Goal: Task Accomplishment & Management: Use online tool/utility

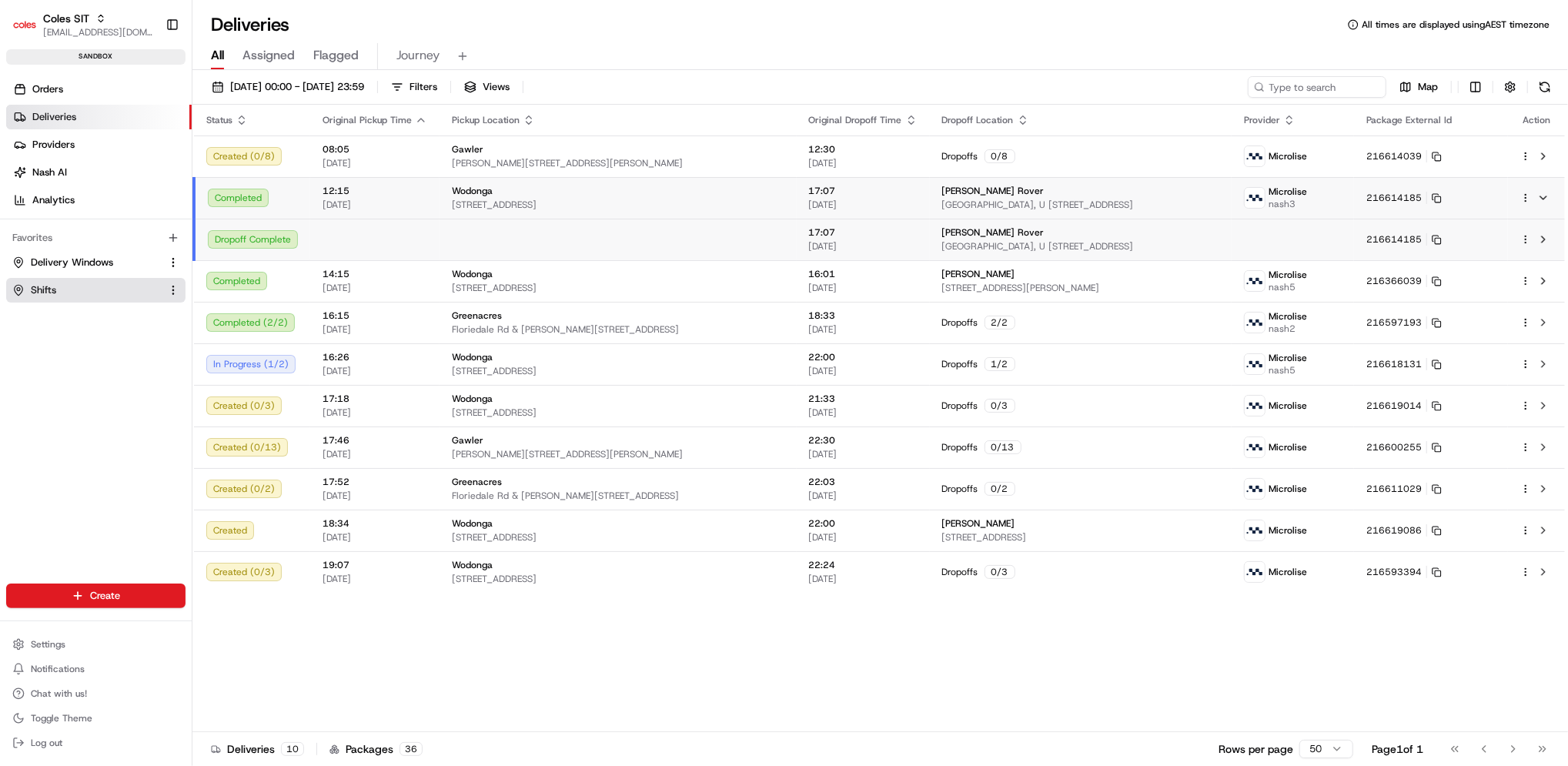
drag, startPoint x: 0, startPoint y: 0, endPoint x: 52, endPoint y: 282, distance: 286.8
click at [52, 282] on button "Shifts" at bounding box center [96, 290] width 180 height 25
click at [52, 283] on span "Shifts" at bounding box center [43, 290] width 25 height 14
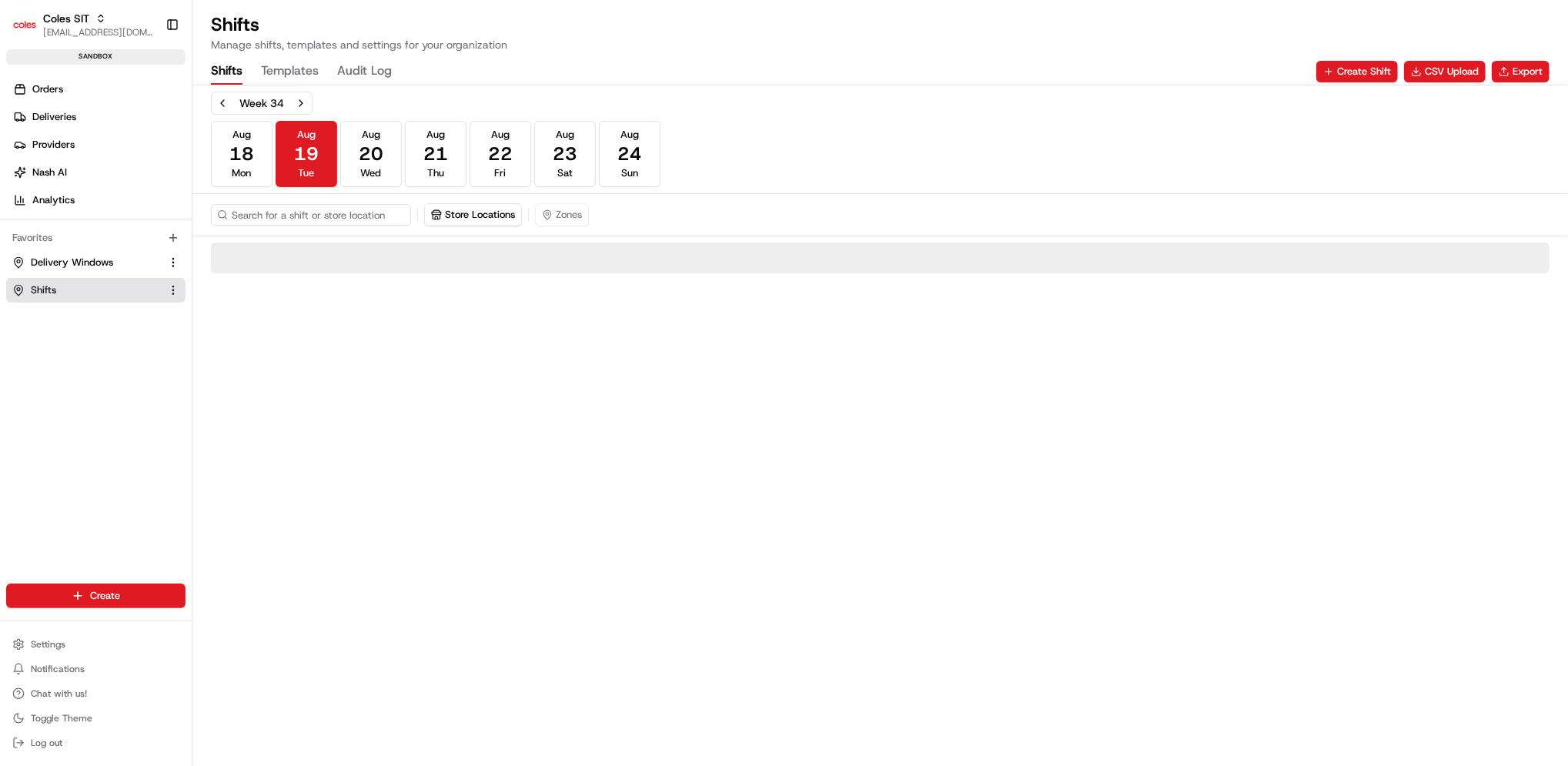
click at [52, 283] on span "Shifts" at bounding box center [43, 290] width 25 height 14
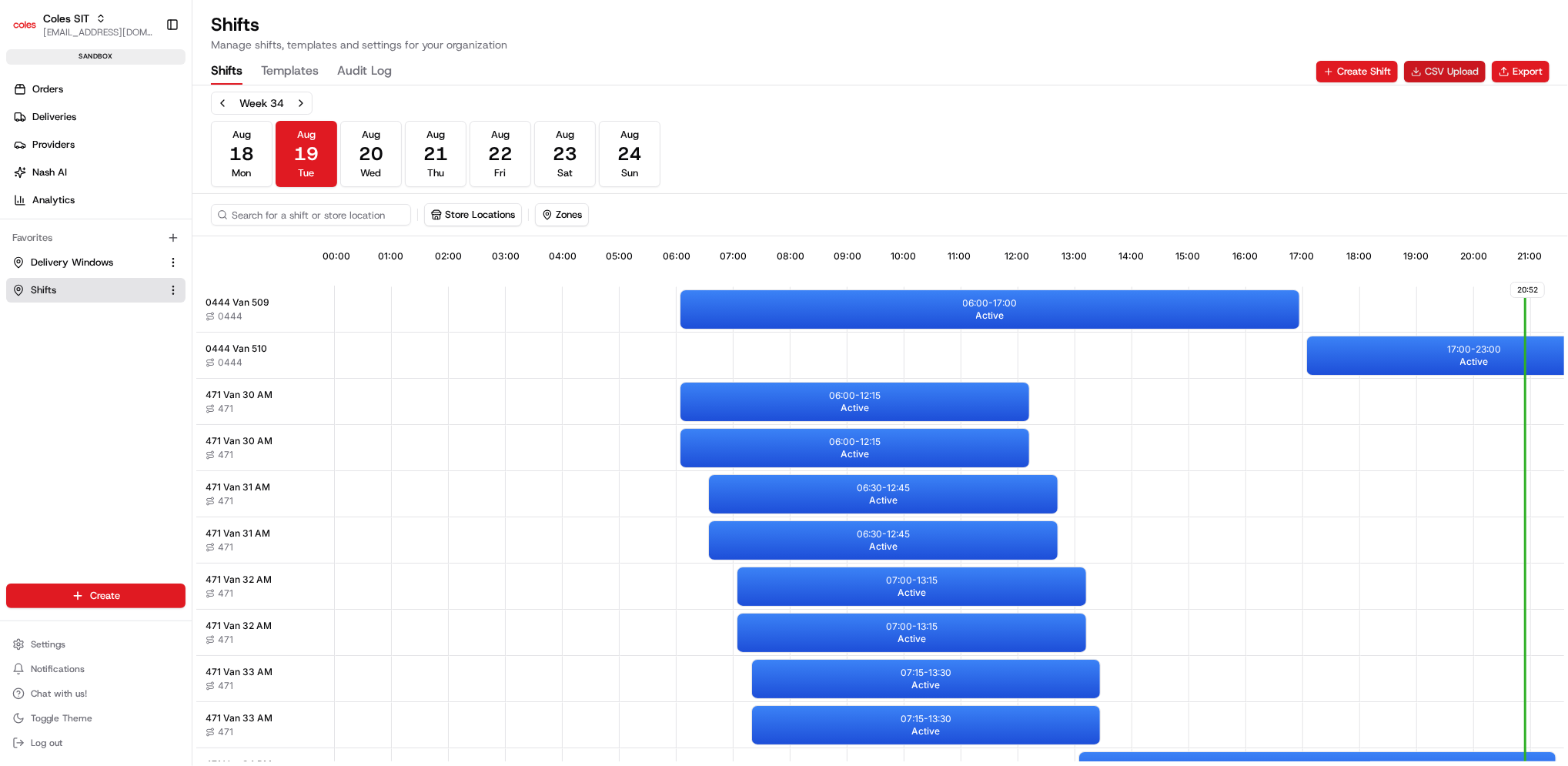
click at [1443, 69] on button "CSV Upload" at bounding box center [1445, 71] width 81 height 22
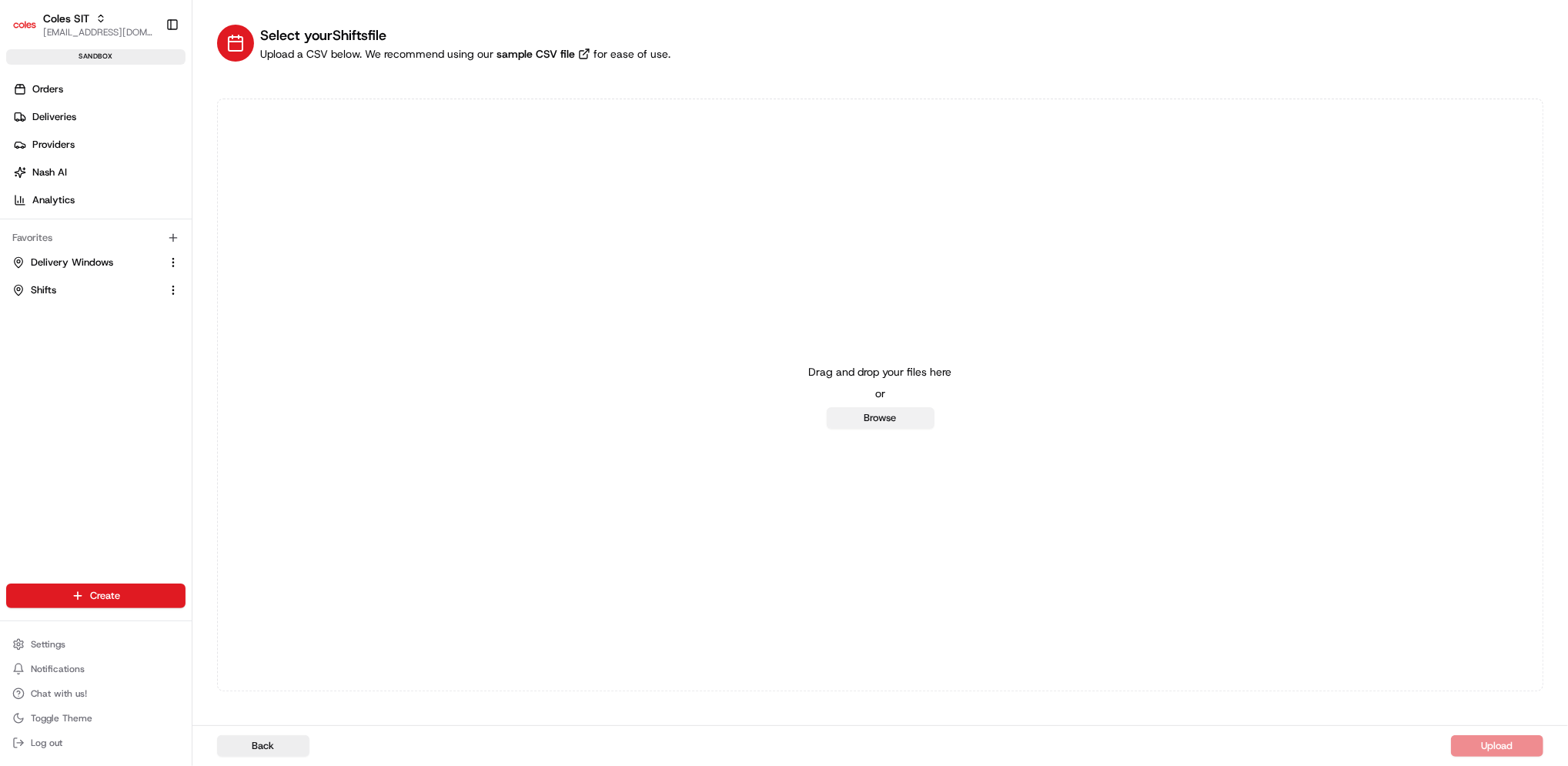
click at [864, 417] on button "Browse" at bounding box center [880, 418] width 108 height 22
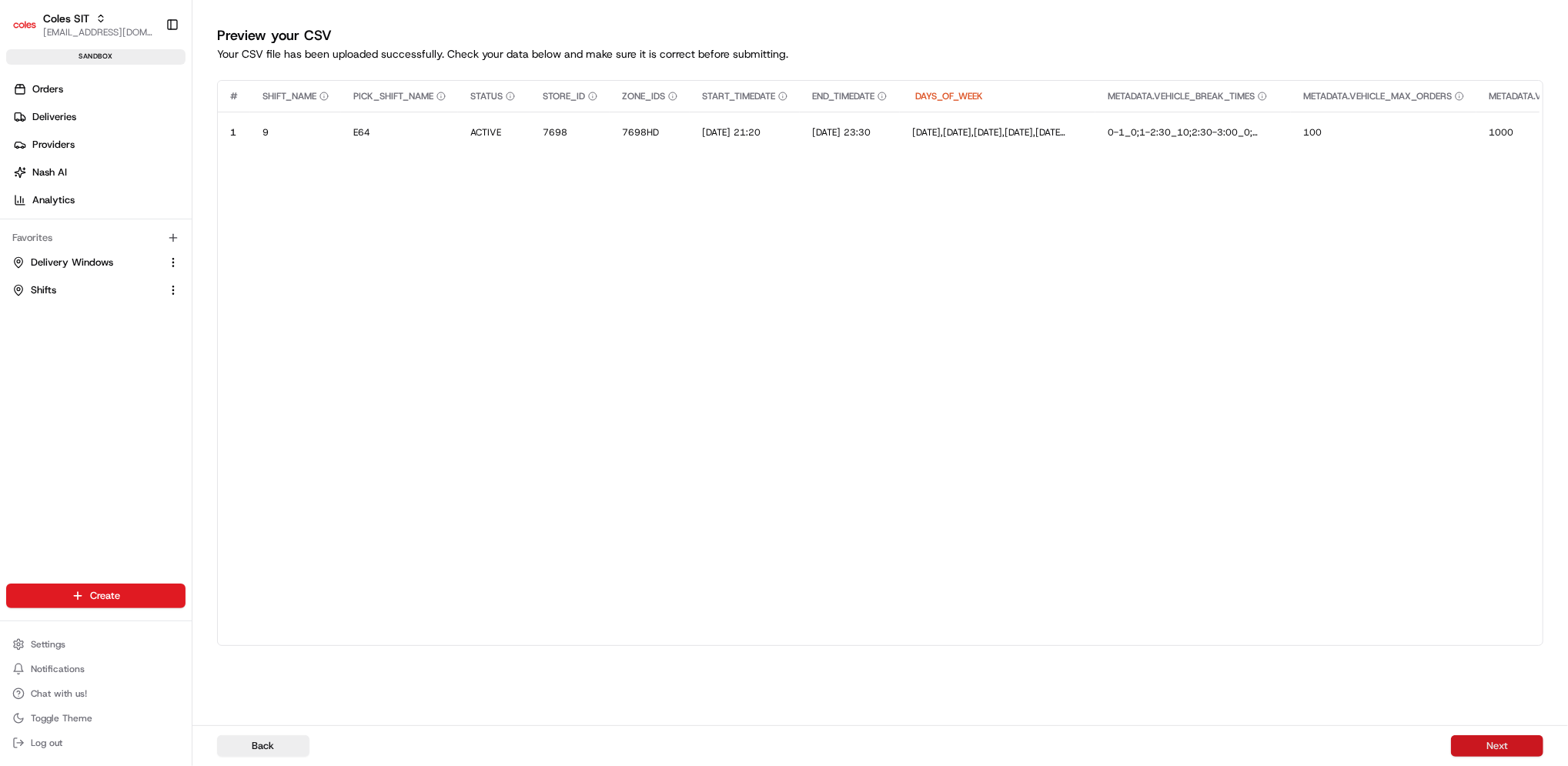
click at [1481, 746] on button "Next" at bounding box center [1496, 745] width 92 height 22
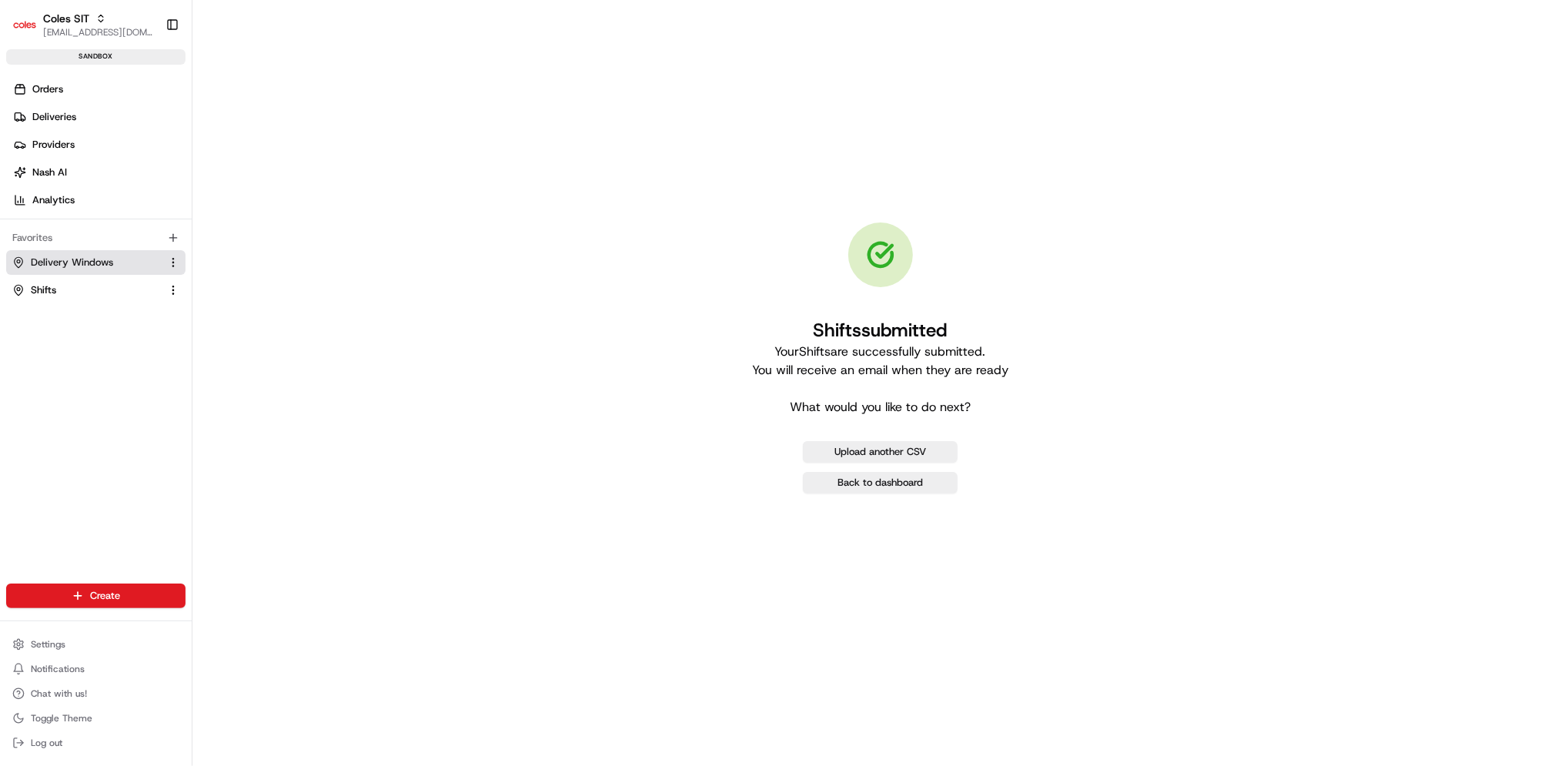
click at [111, 261] on span "Delivery Windows" at bounding box center [72, 263] width 82 height 14
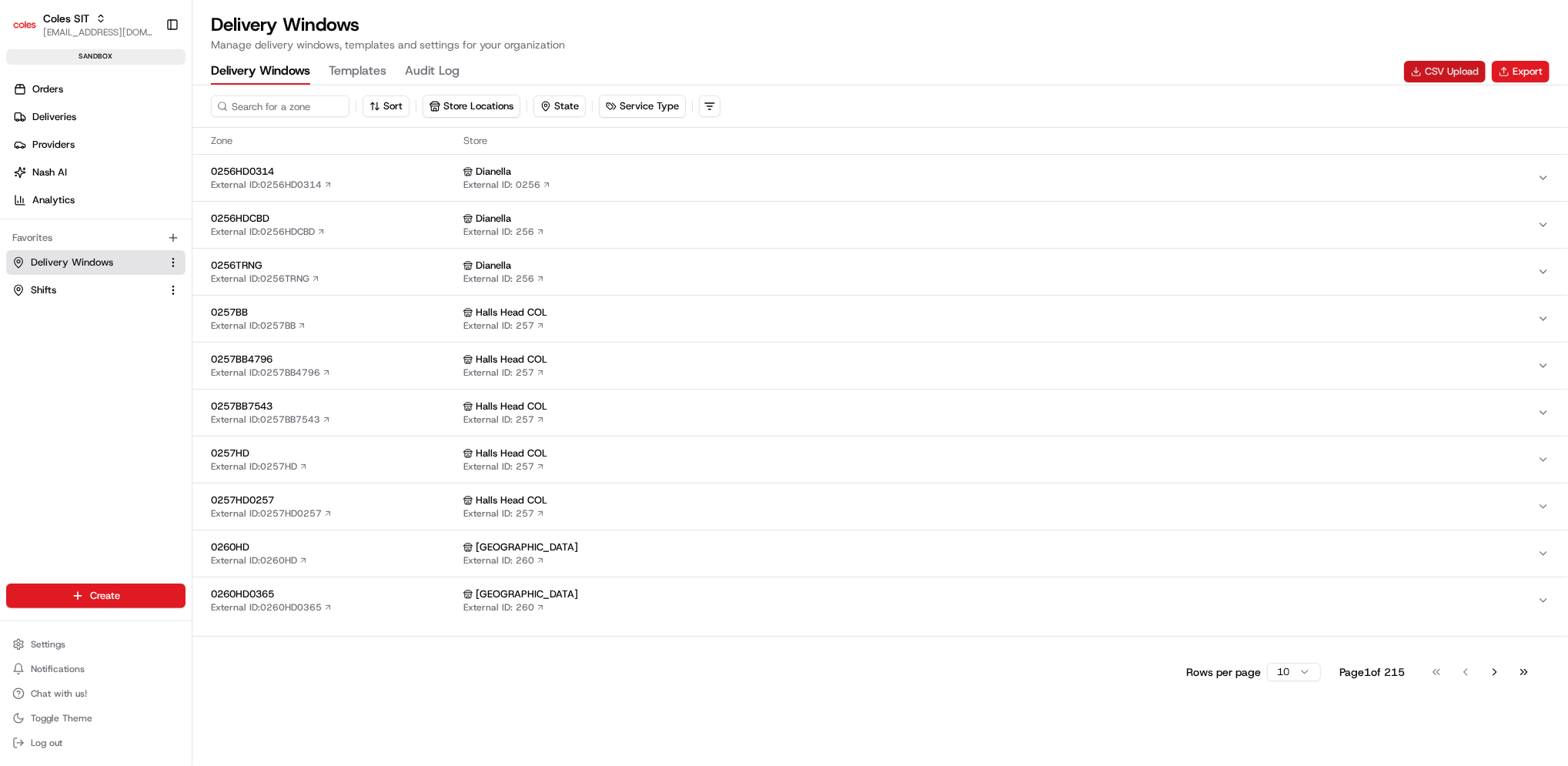
click at [1455, 71] on button "CSV Upload" at bounding box center [1445, 71] width 81 height 22
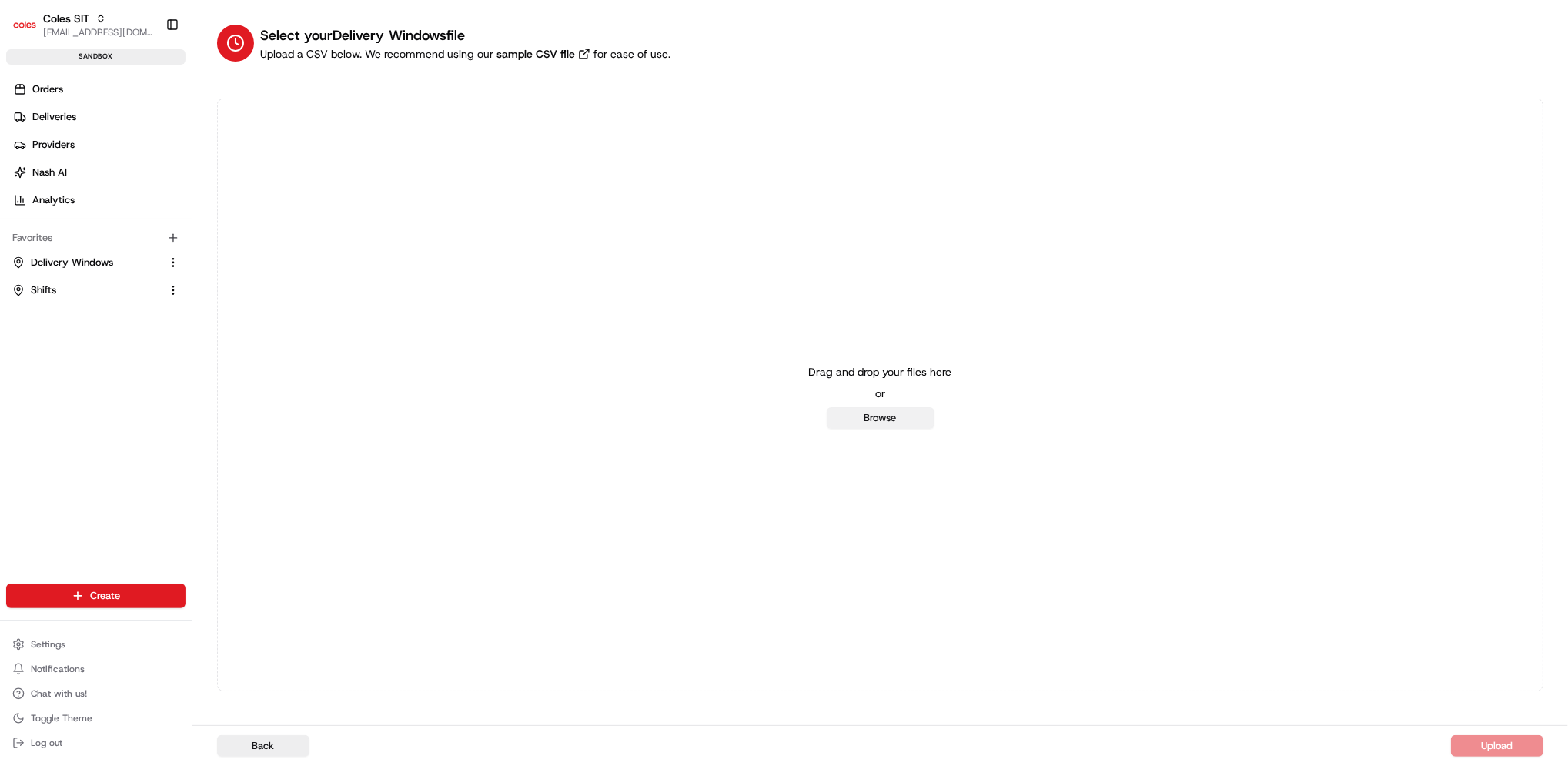
click at [870, 418] on button "Browse" at bounding box center [880, 418] width 108 height 22
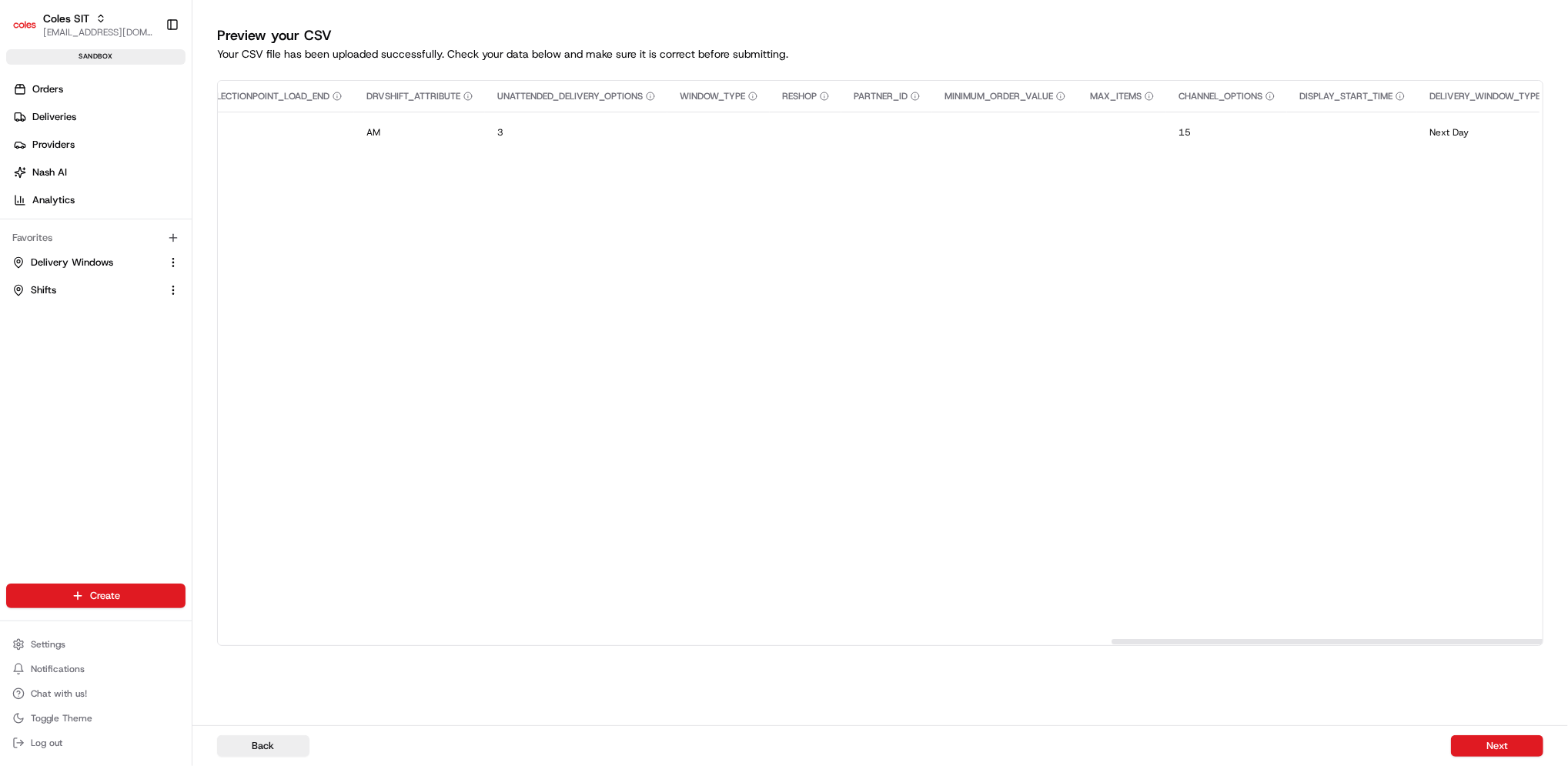
scroll to position [0, 2927]
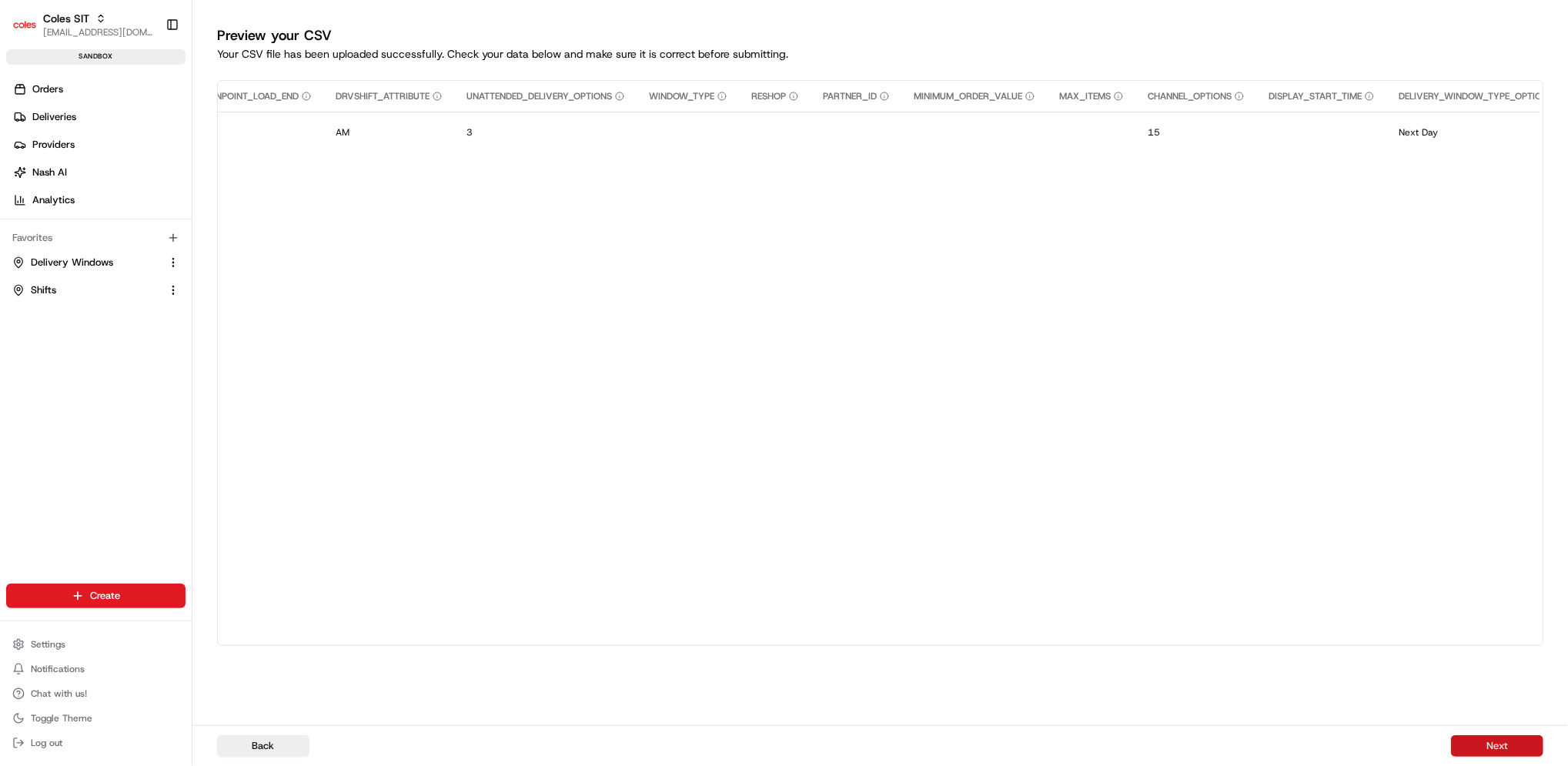
click at [1486, 749] on button "Next" at bounding box center [1496, 745] width 92 height 22
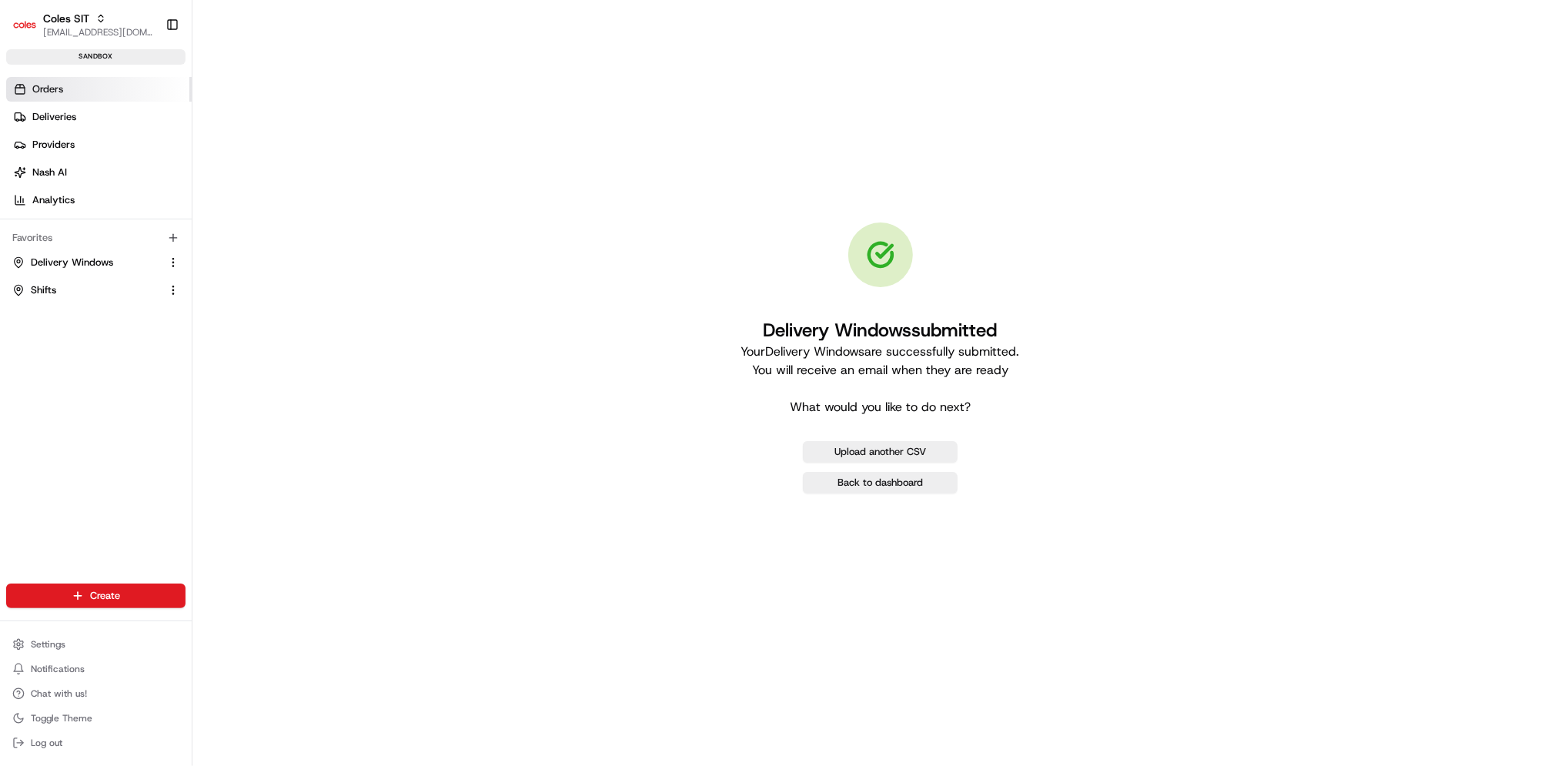
click at [84, 93] on link "Orders" at bounding box center [98, 89] width 186 height 25
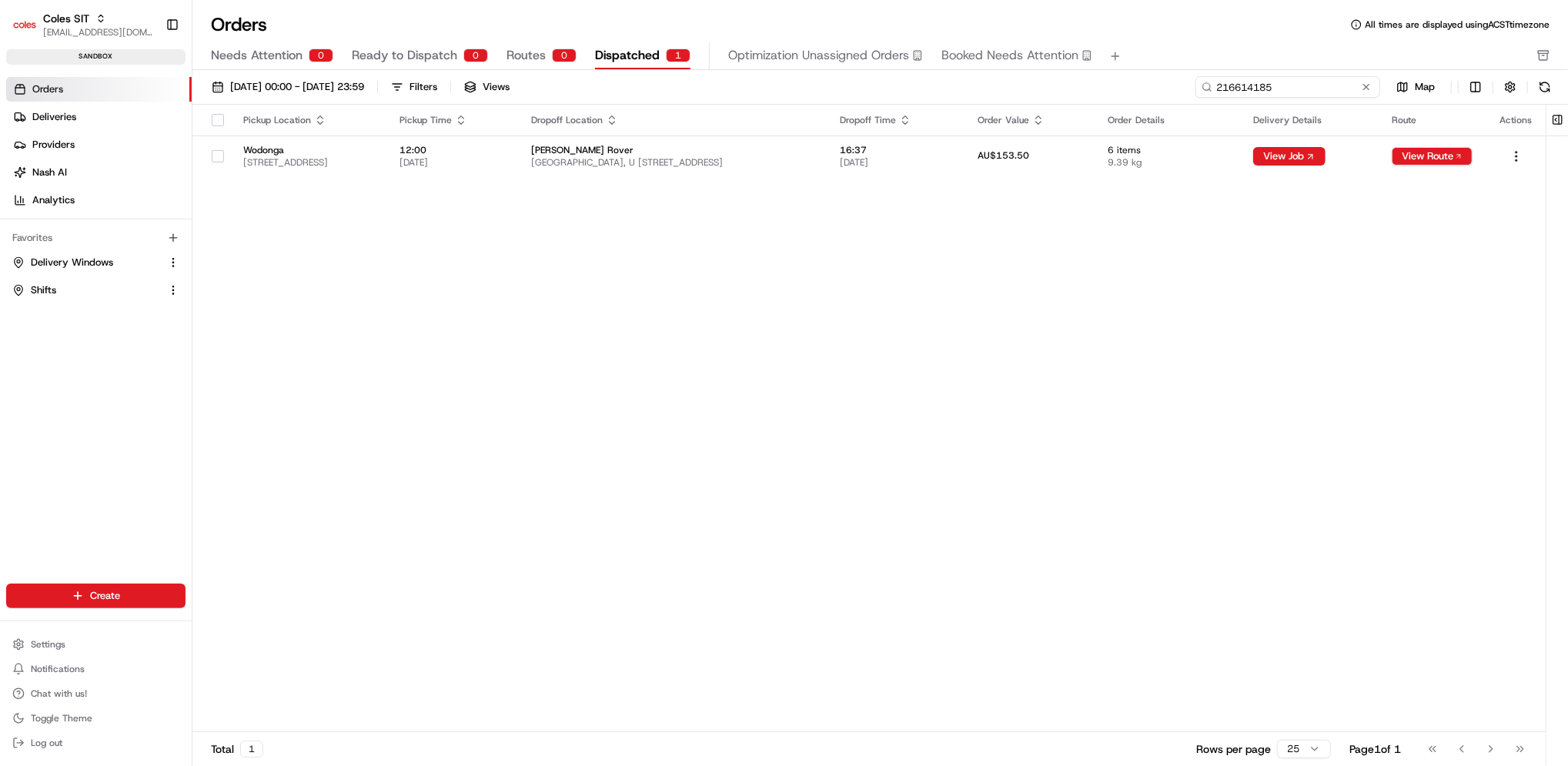
click at [1275, 85] on input "216614185" at bounding box center [1287, 86] width 185 height 22
paste input "23167"
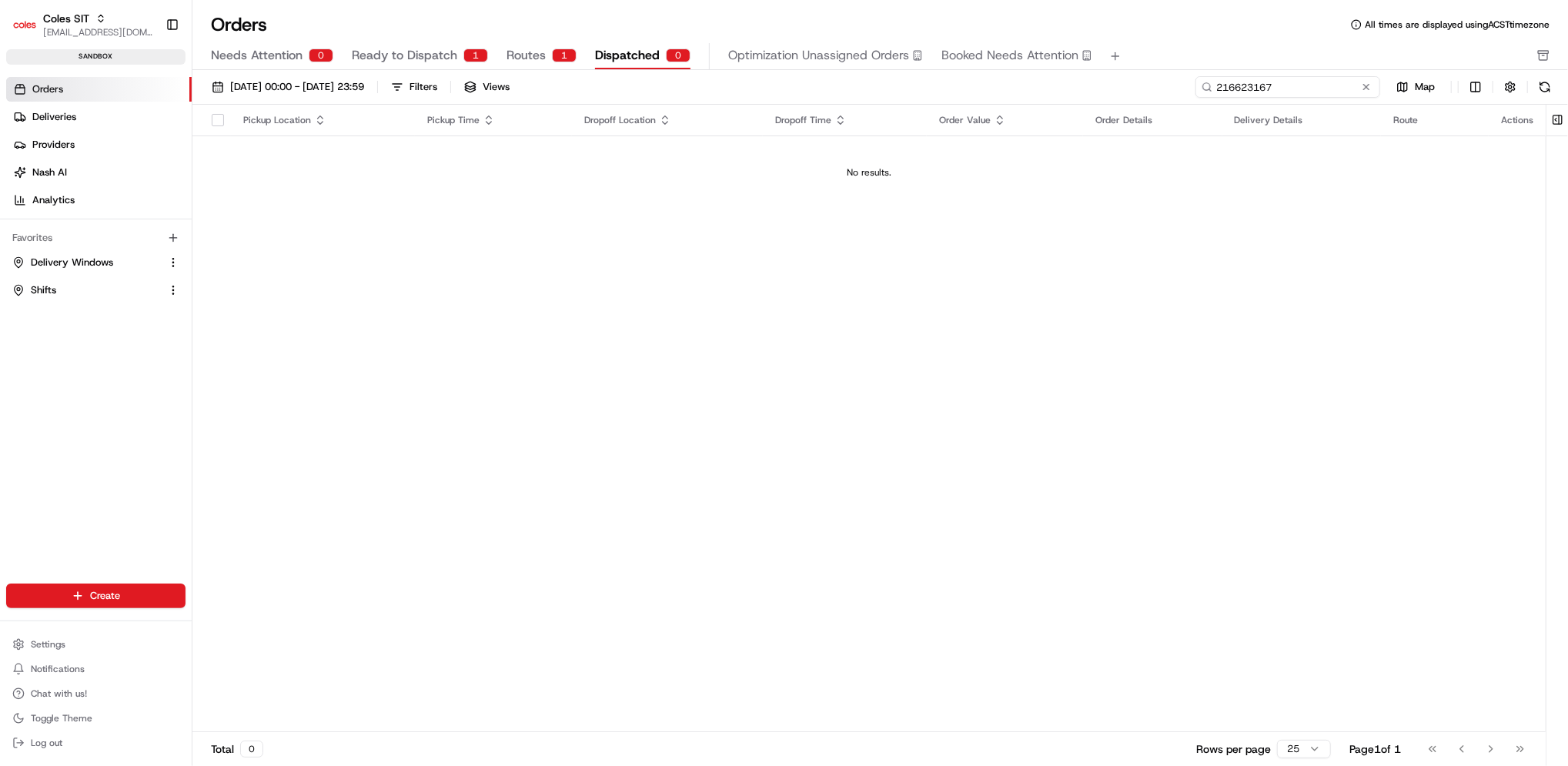
type input "216623167"
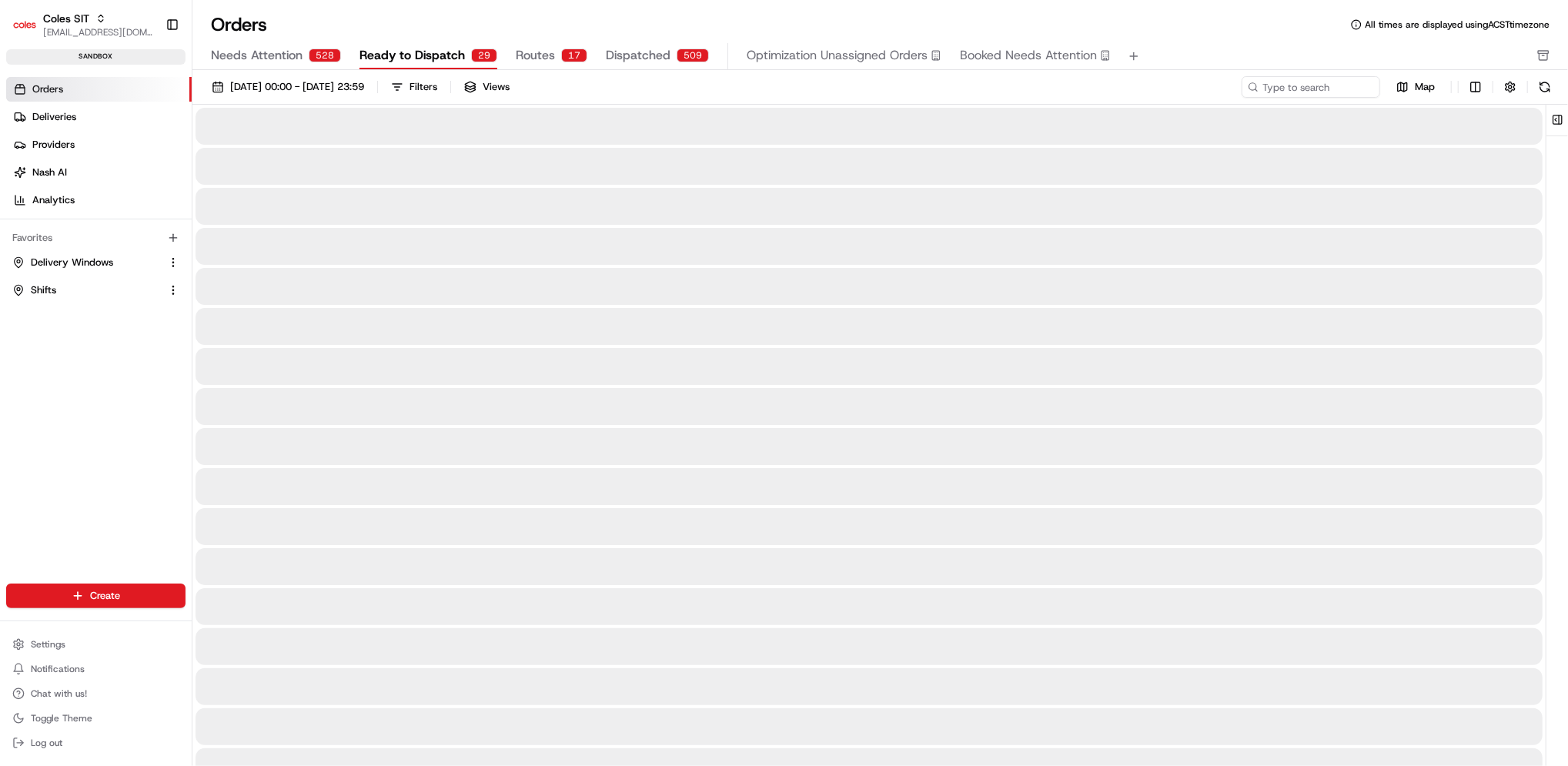
click at [432, 50] on span "Ready to Dispatch" at bounding box center [412, 54] width 105 height 18
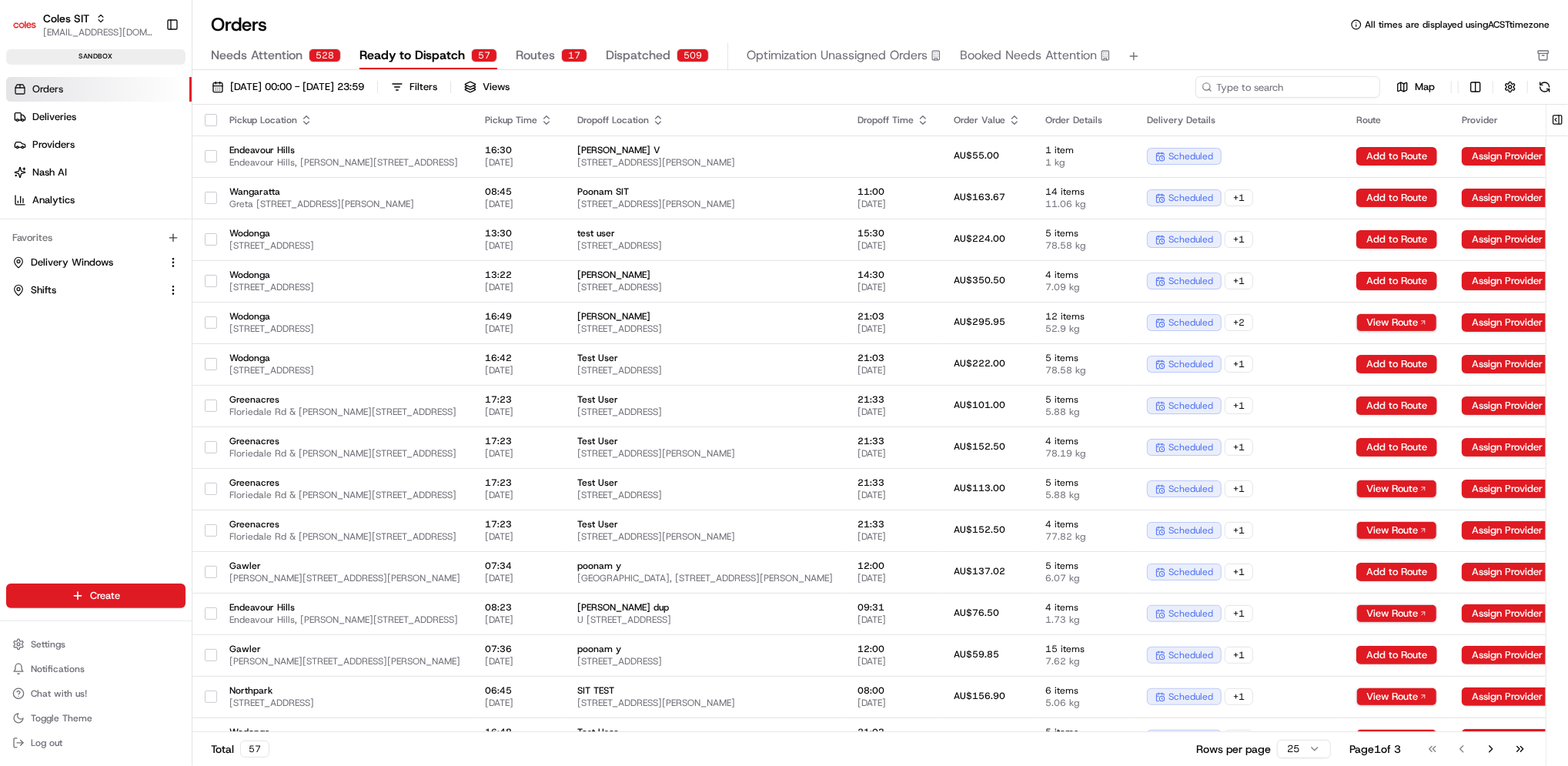
click at [1334, 89] on input at bounding box center [1287, 86] width 185 height 22
paste input "216623167"
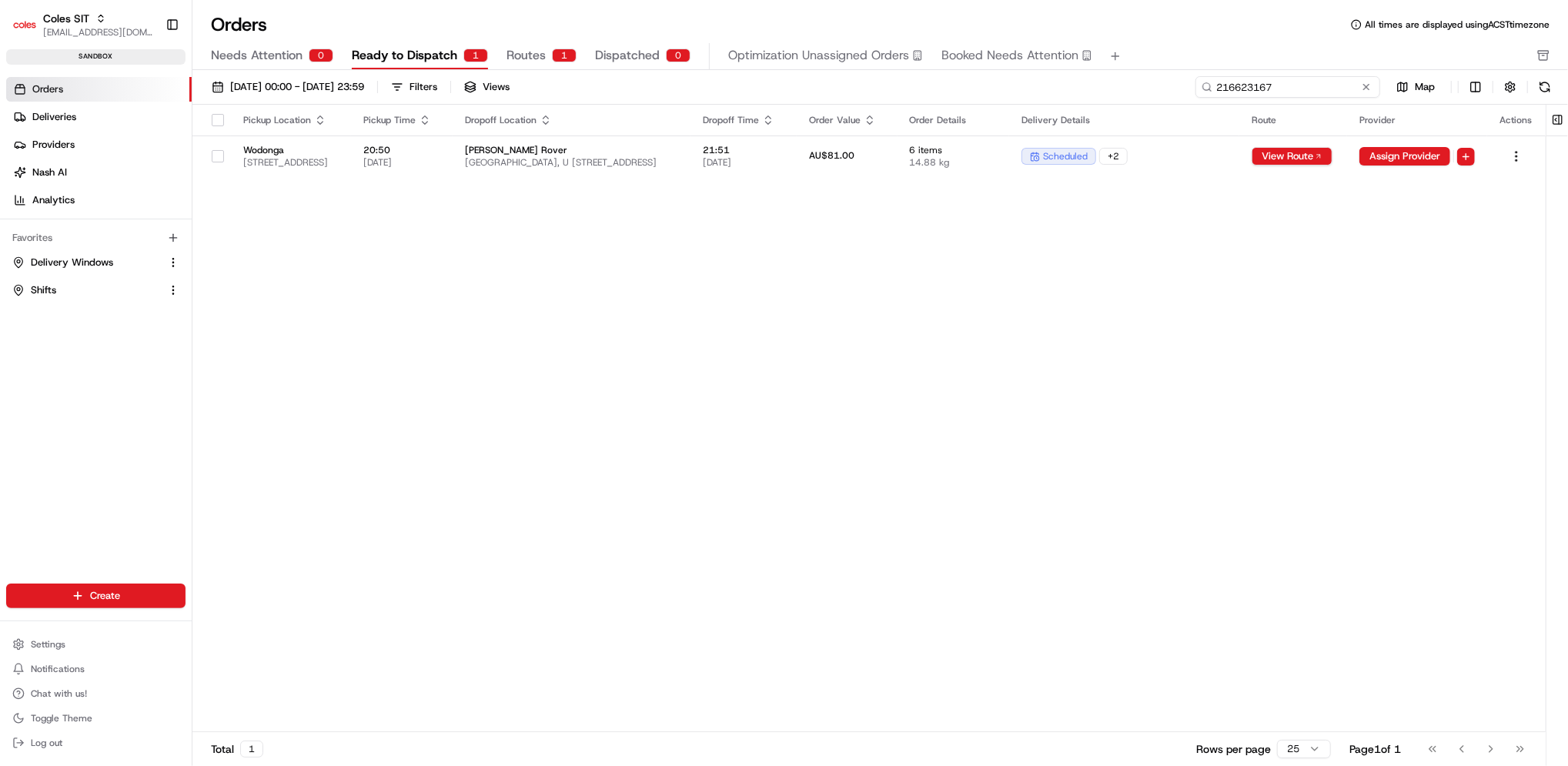
type input "216623167"
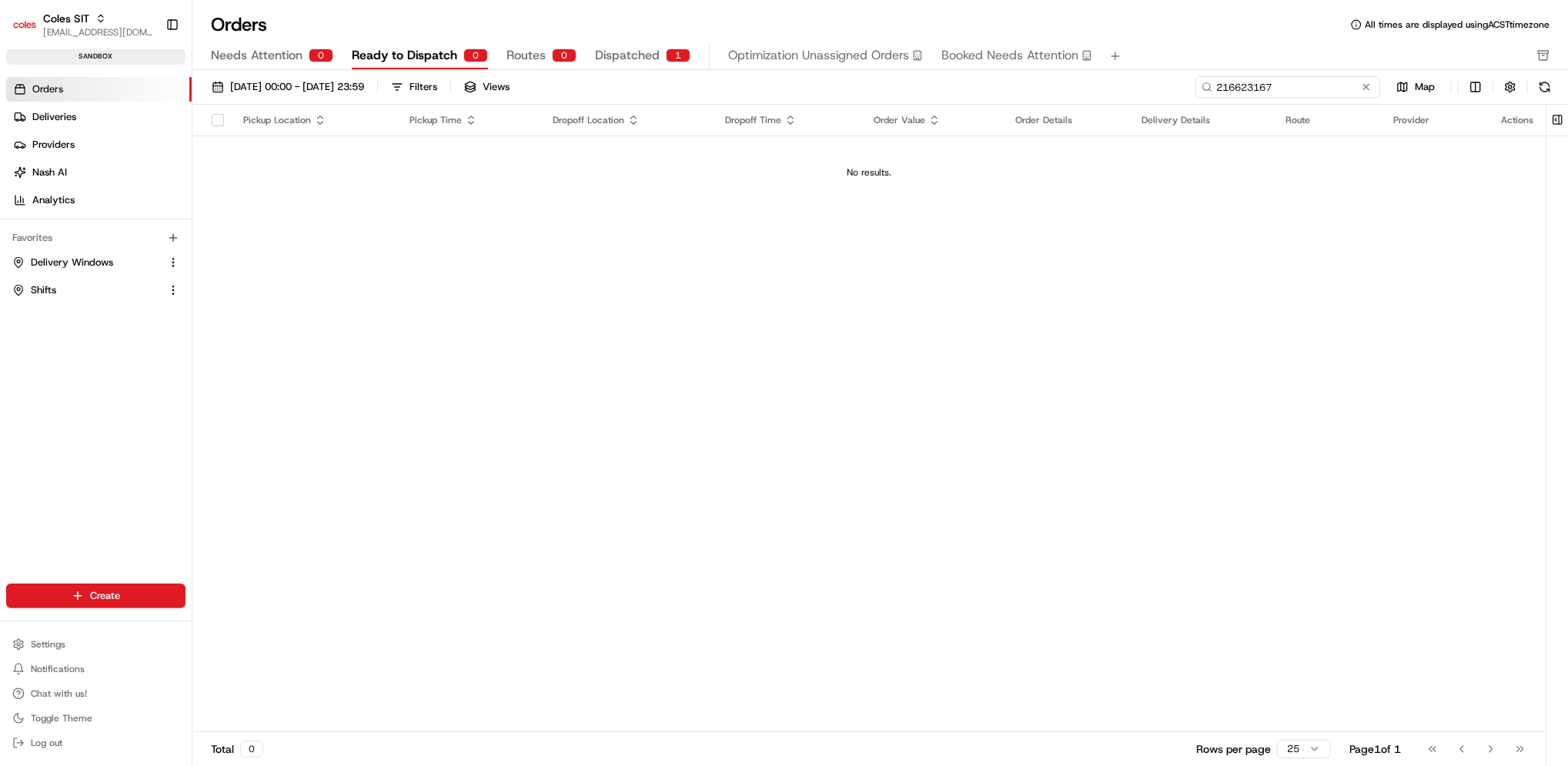
click at [1253, 85] on input "216623167" at bounding box center [1287, 86] width 185 height 22
click at [630, 53] on span "Dispatched" at bounding box center [627, 54] width 65 height 18
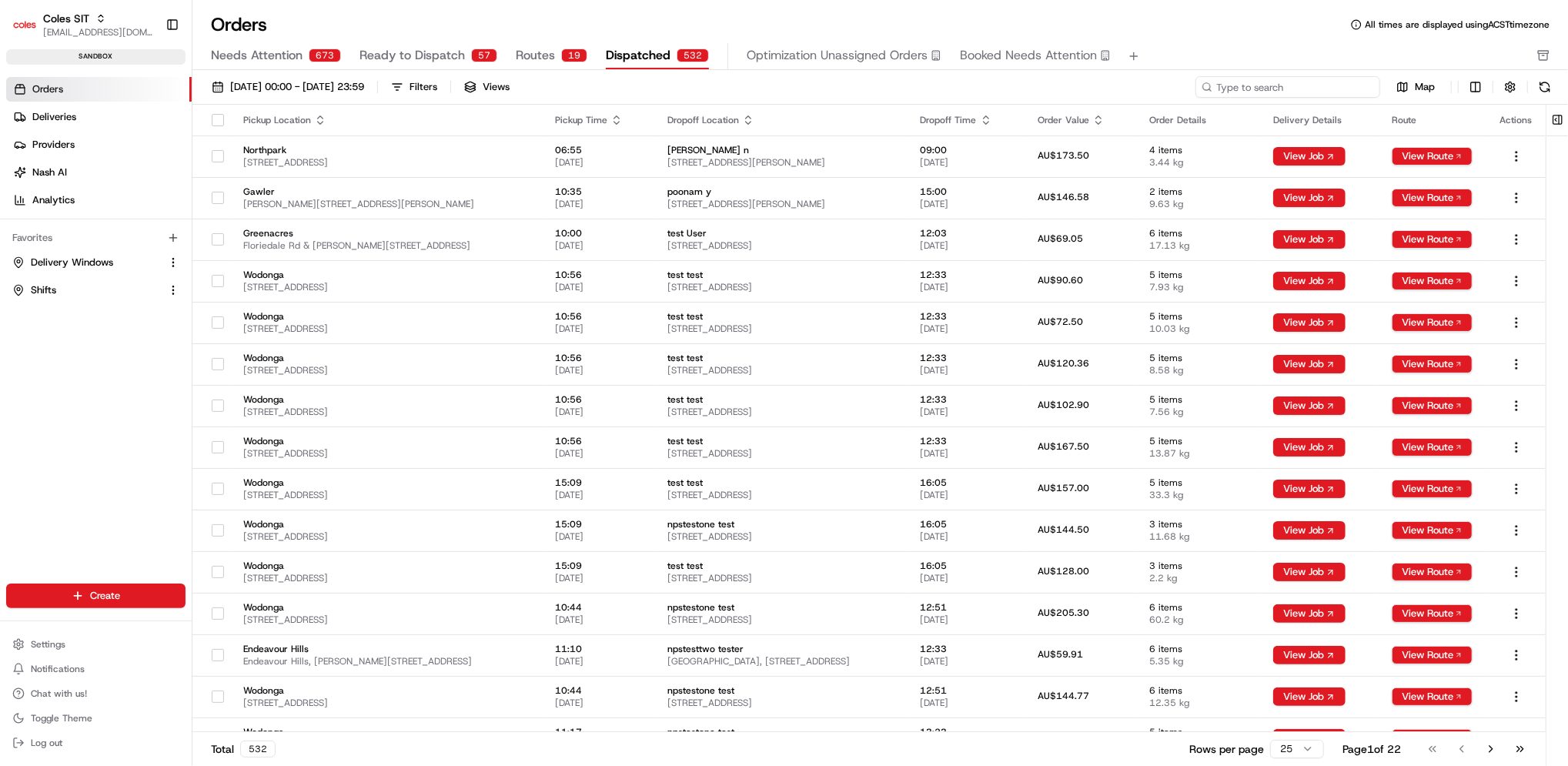
click at [1315, 91] on input at bounding box center [1287, 86] width 185 height 22
paste input "216623167"
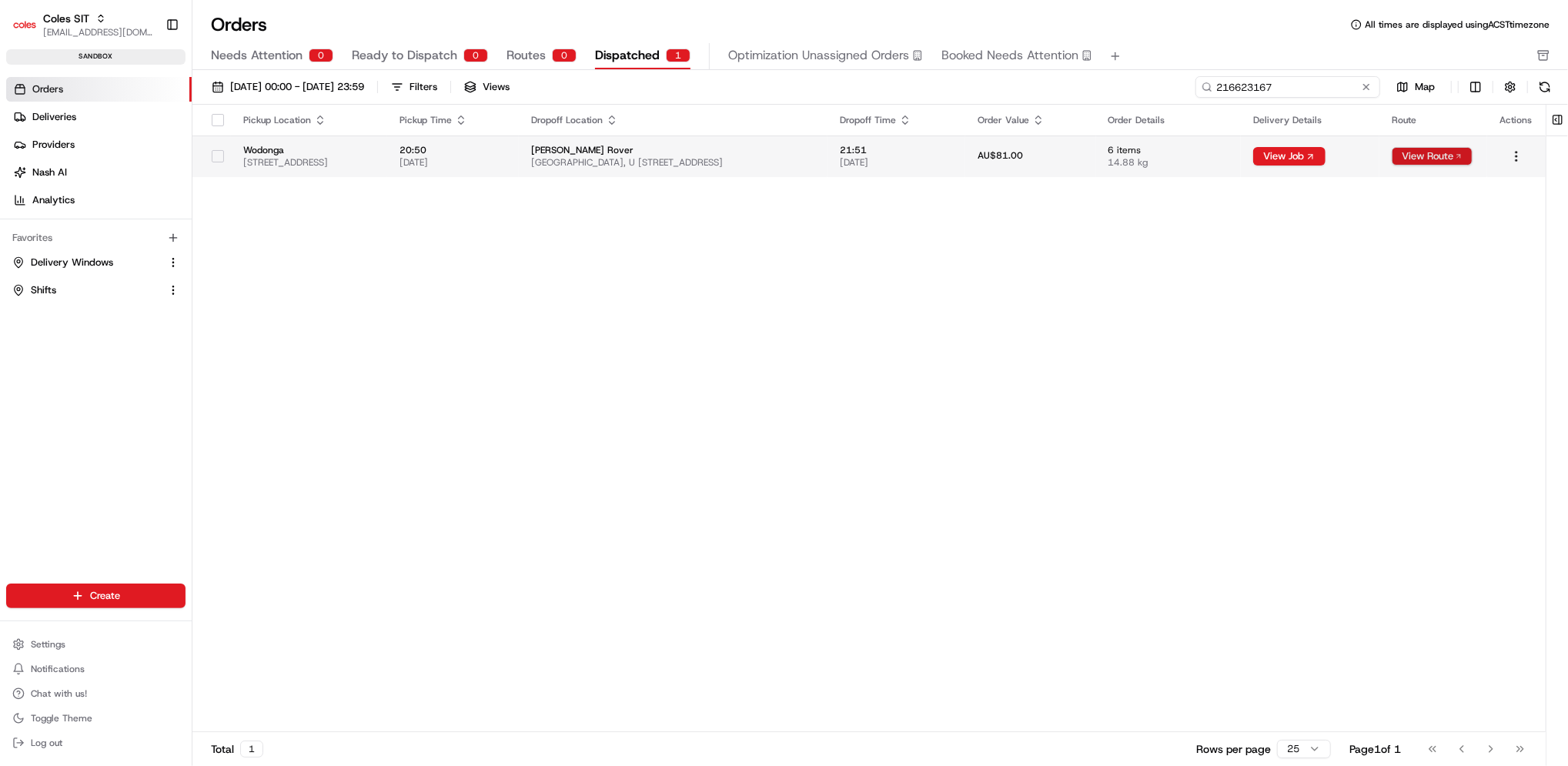
type input "216623167"
click at [1423, 160] on button "View Route" at bounding box center [1432, 155] width 81 height 18
